Goal: Use online tool/utility

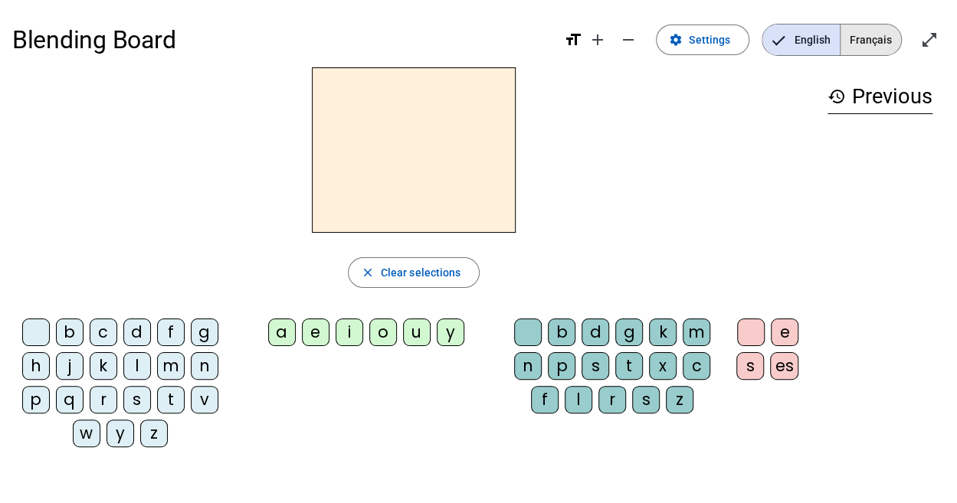
click at [864, 41] on span "Français" at bounding box center [871, 40] width 61 height 31
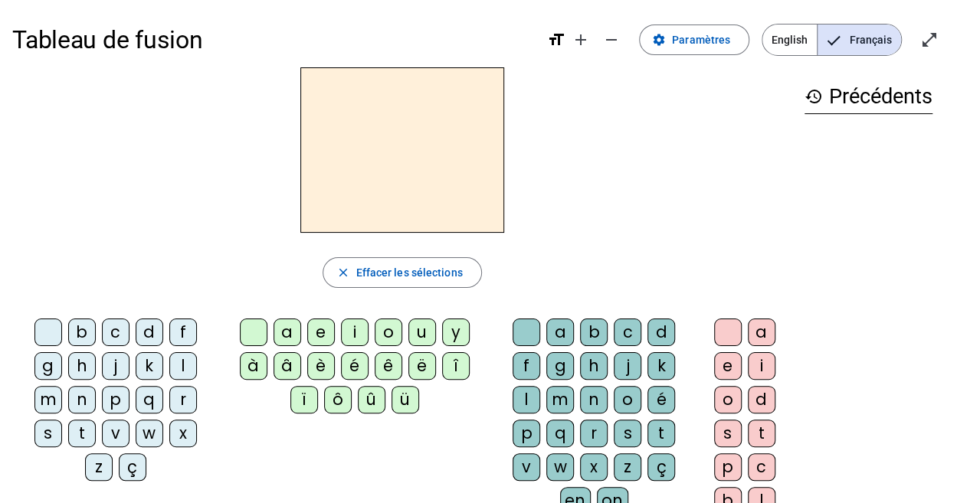
click at [169, 336] on div "f" at bounding box center [183, 333] width 28 height 28
click at [346, 330] on div "i" at bounding box center [355, 333] width 28 height 28
click at [540, 386] on div "l" at bounding box center [527, 400] width 28 height 28
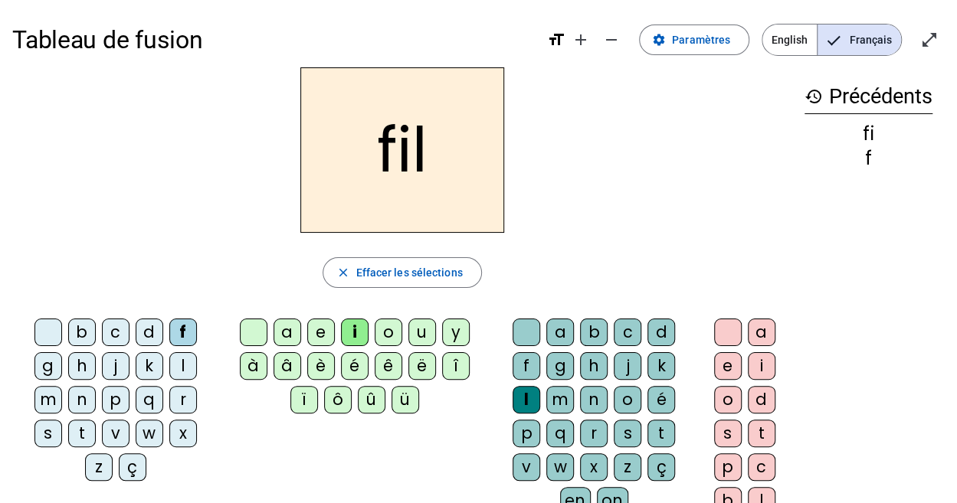
click at [62, 420] on div "s" at bounding box center [48, 434] width 28 height 28
click at [62, 386] on div "m" at bounding box center [48, 400] width 28 height 28
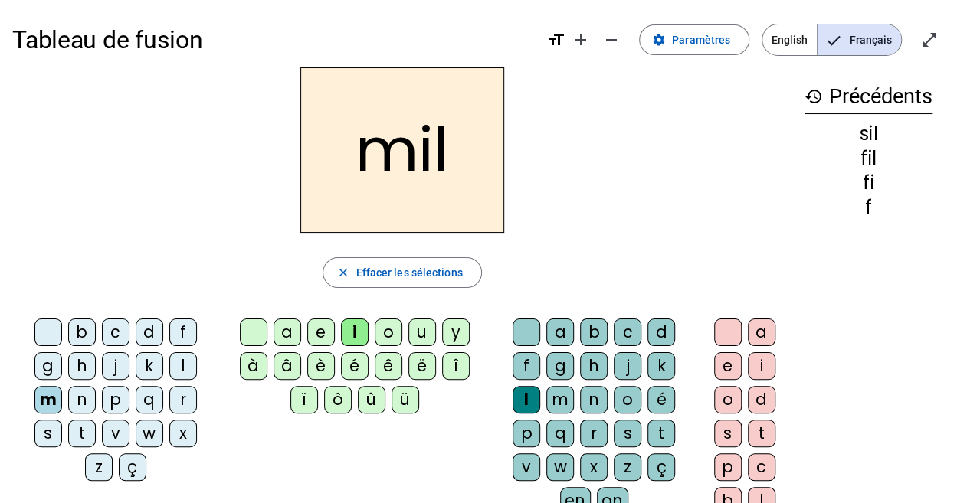
click at [513, 336] on div at bounding box center [527, 333] width 28 height 28
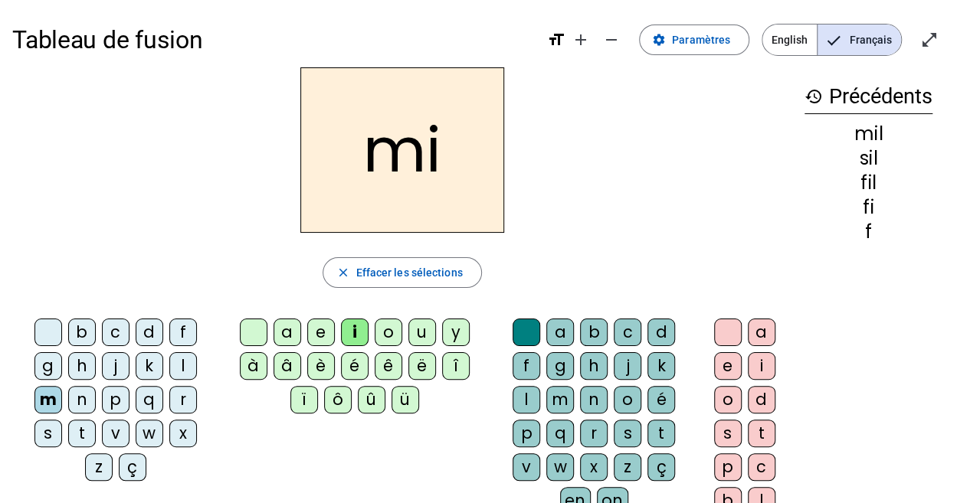
click at [102, 340] on div "c" at bounding box center [116, 333] width 28 height 28
click at [136, 365] on div "k" at bounding box center [150, 367] width 28 height 28
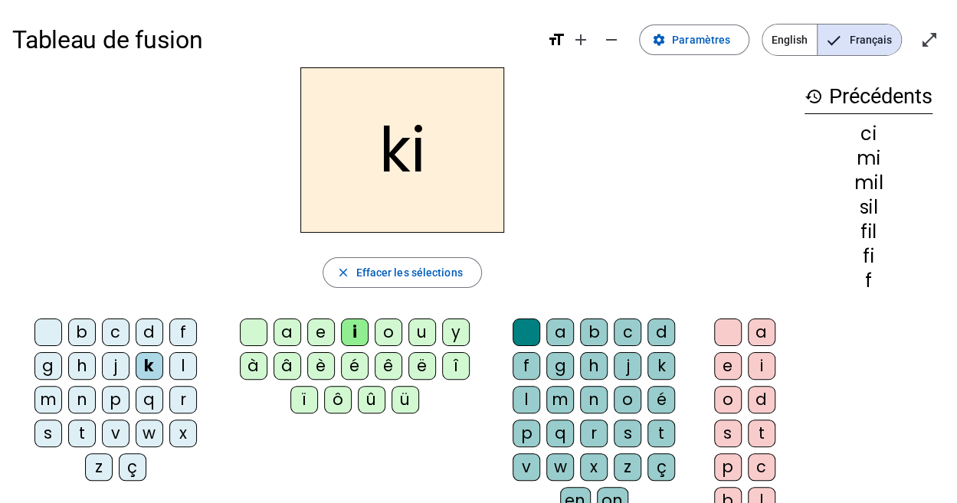
click at [62, 420] on div "s" at bounding box center [48, 434] width 28 height 28
click at [96, 386] on div "n" at bounding box center [82, 400] width 28 height 28
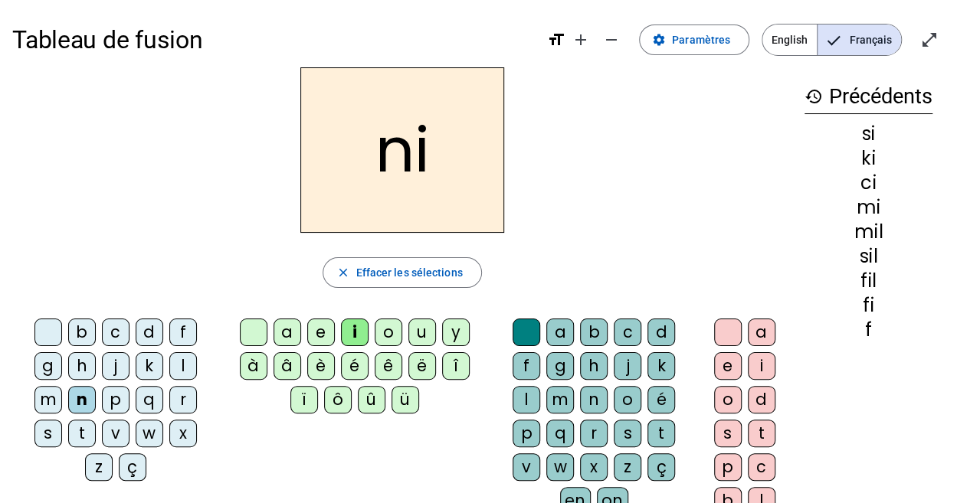
click at [322, 330] on div "e" at bounding box center [321, 333] width 28 height 28
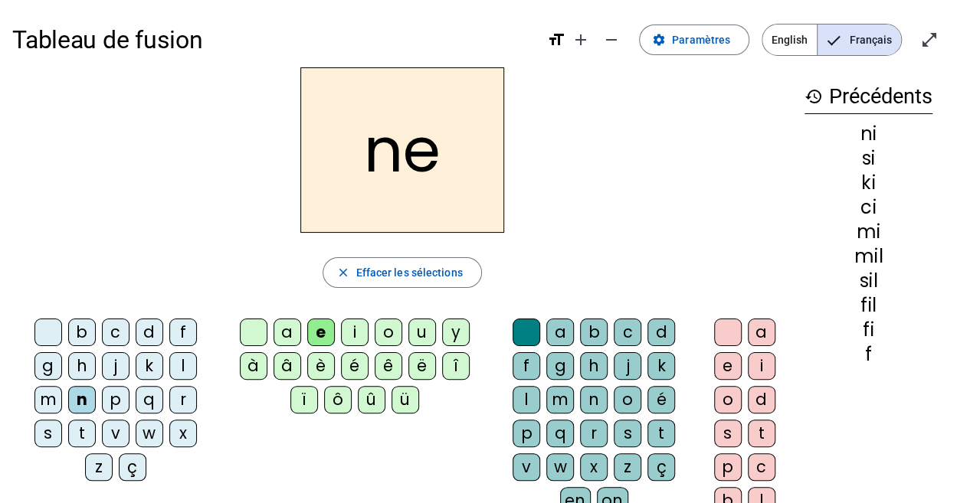
click at [96, 420] on div "t" at bounding box center [82, 434] width 28 height 28
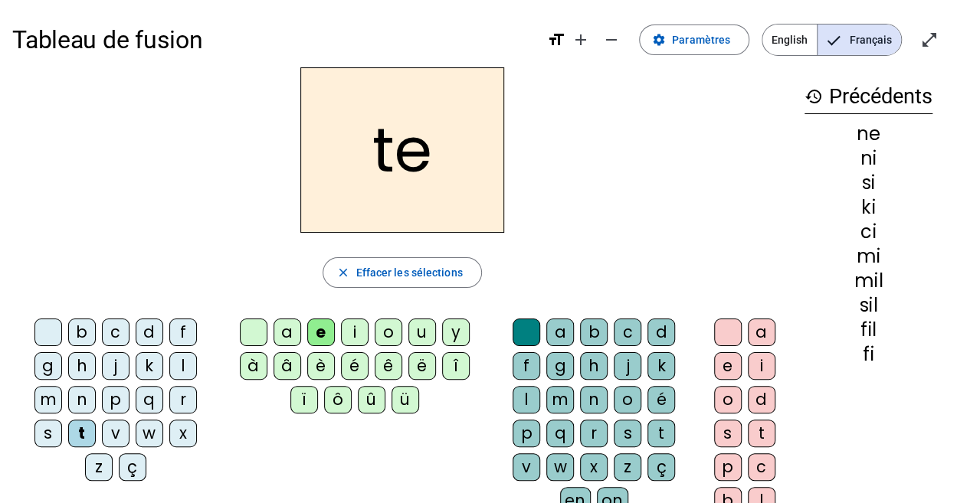
click at [62, 420] on div "s" at bounding box center [48, 434] width 28 height 28
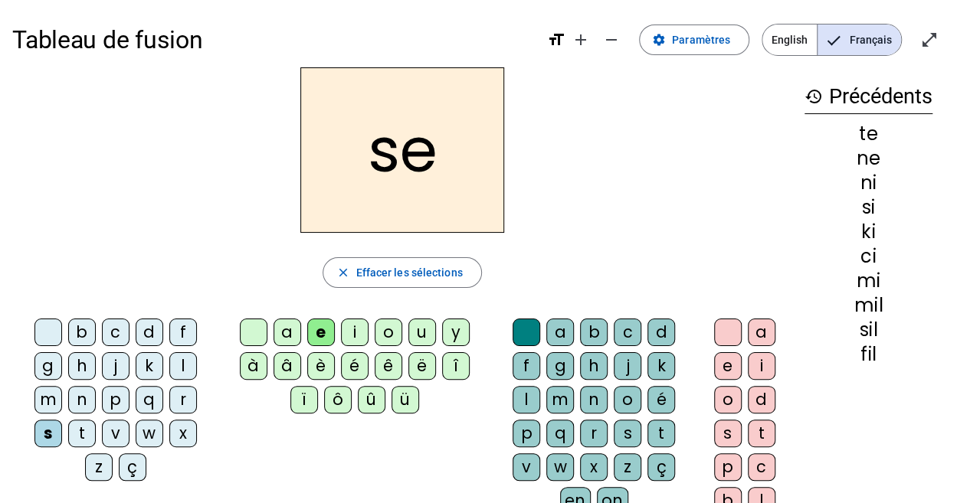
click at [169, 363] on div "l" at bounding box center [183, 367] width 28 height 28
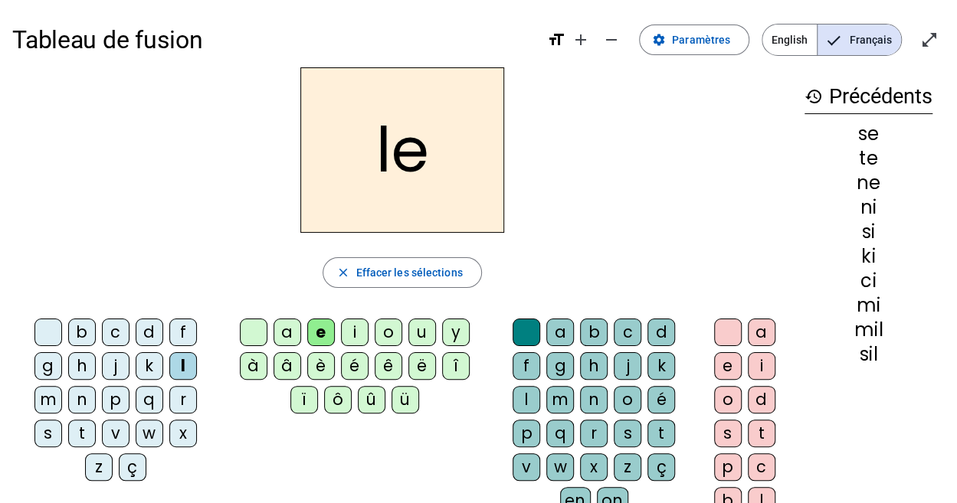
click at [408, 330] on div "u" at bounding box center [422, 333] width 28 height 28
click at [62, 420] on div "s" at bounding box center [48, 434] width 28 height 28
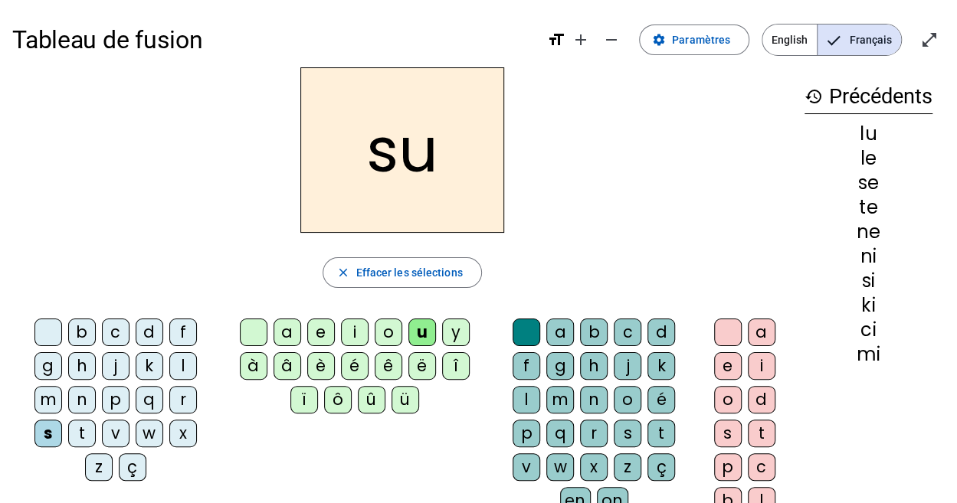
click at [136, 332] on div "d" at bounding box center [150, 333] width 28 height 28
click at [136, 331] on div "d" at bounding box center [150, 333] width 28 height 28
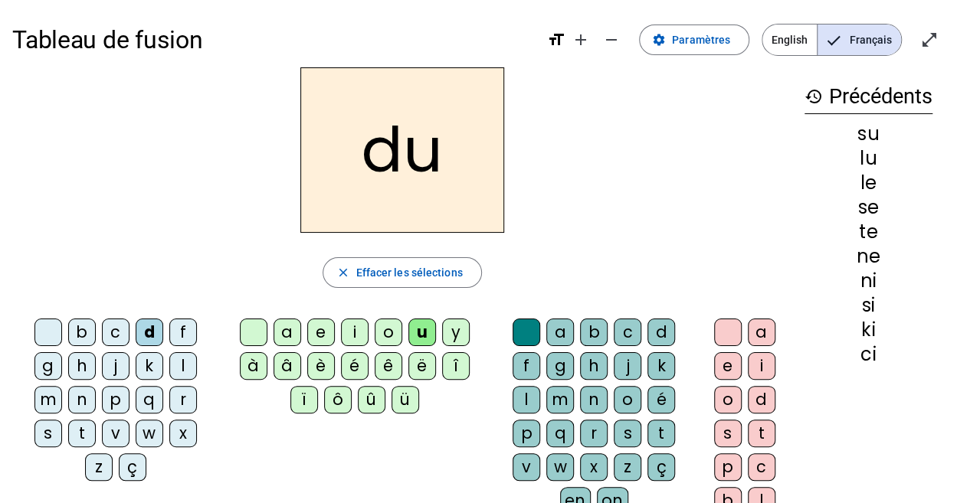
click at [96, 420] on div "t" at bounding box center [82, 434] width 28 height 28
